Goal: Information Seeking & Learning: Learn about a topic

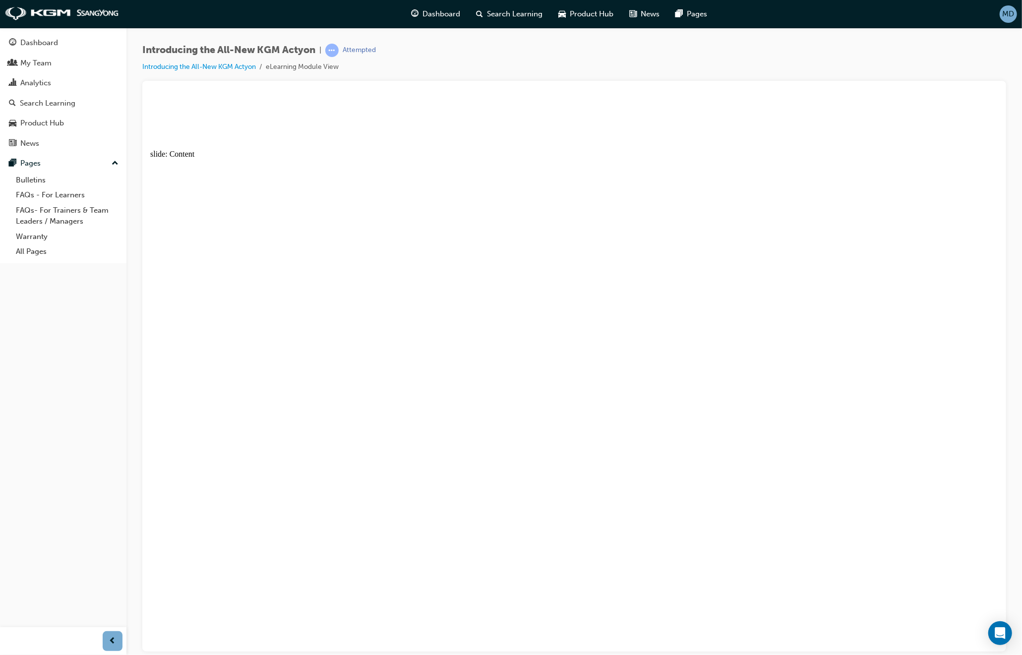
drag, startPoint x: 960, startPoint y: 181, endPoint x: 955, endPoint y: 180, distance: 5.2
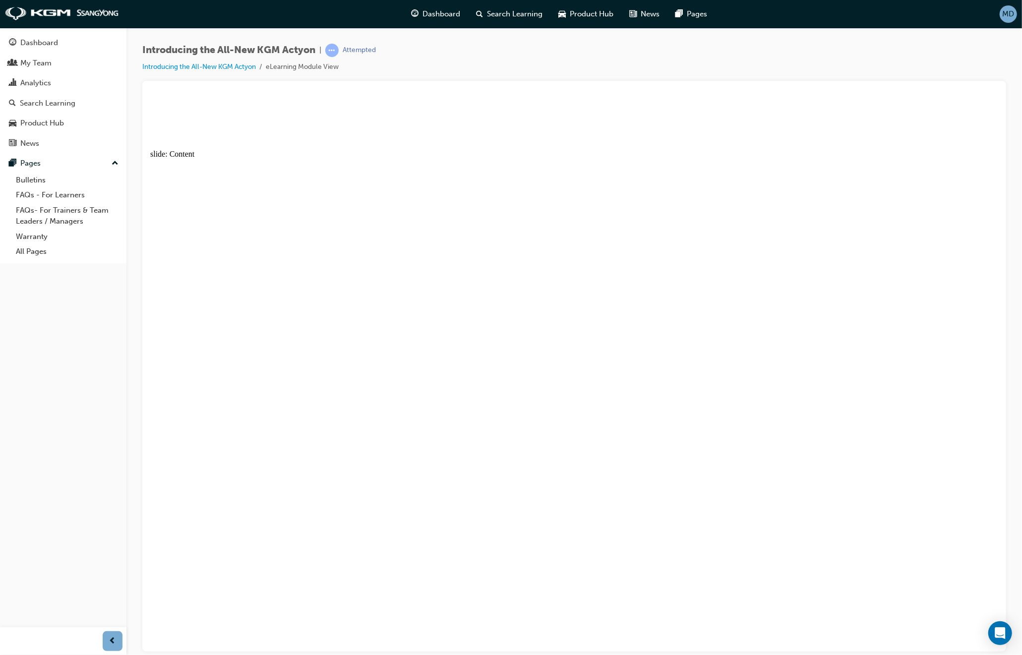
drag, startPoint x: 949, startPoint y: 185, endPoint x: 960, endPoint y: 183, distance: 12.0
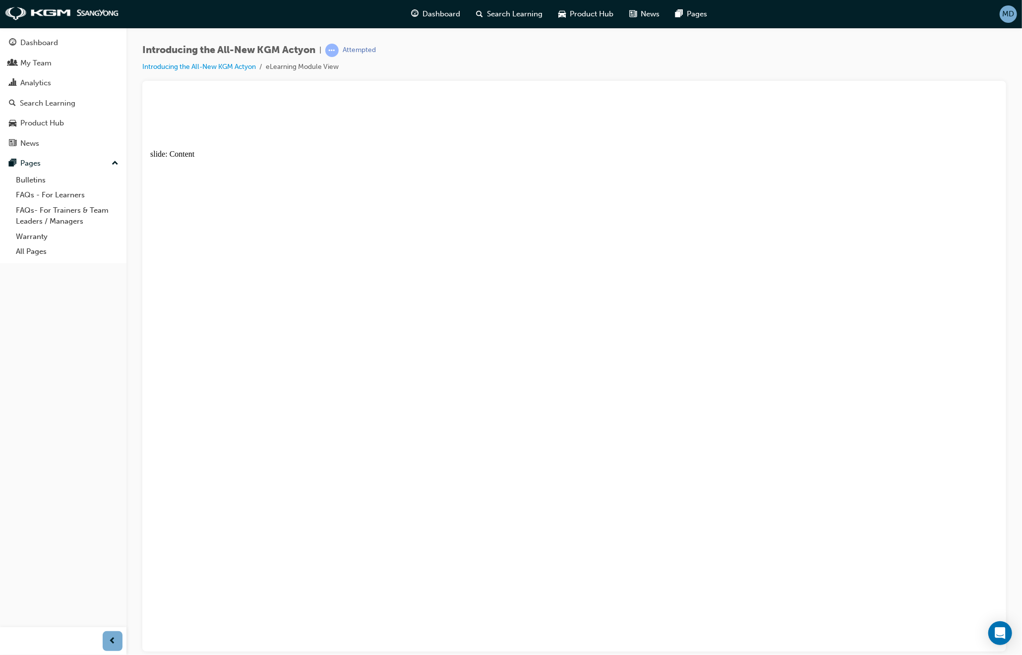
radio input "true"
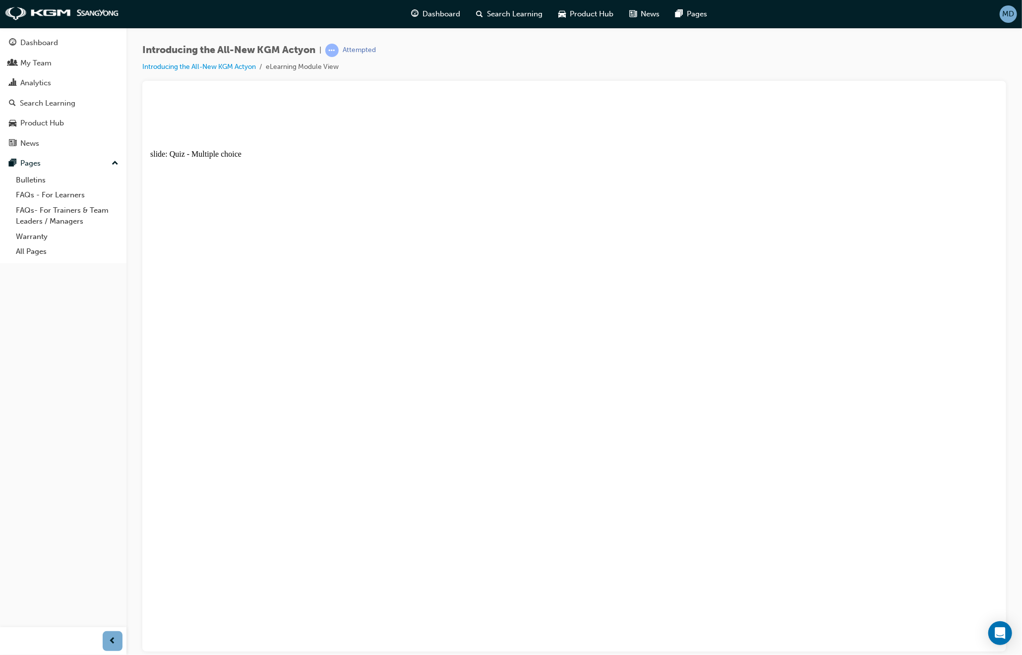
radio input "true"
drag, startPoint x: 416, startPoint y: 472, endPoint x: 424, endPoint y: 481, distance: 11.2
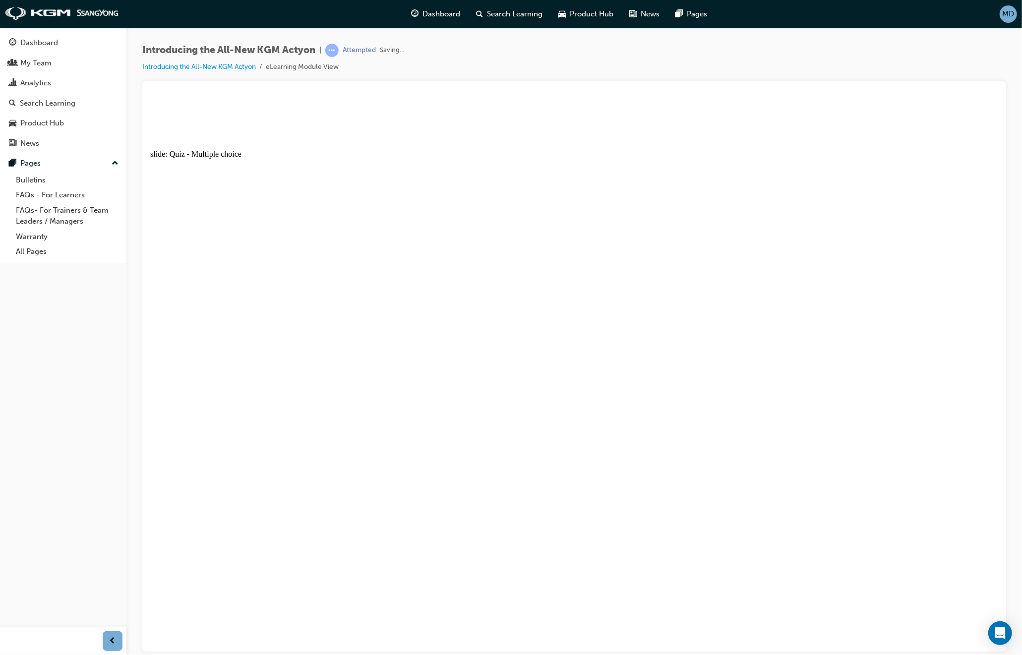
radio input "true"
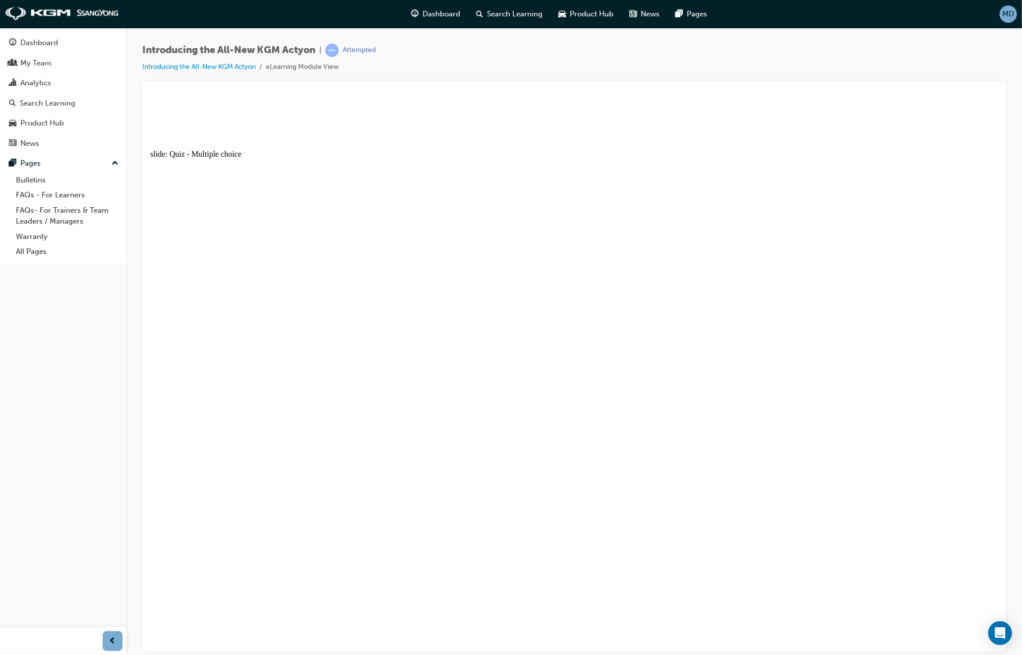
radio input "true"
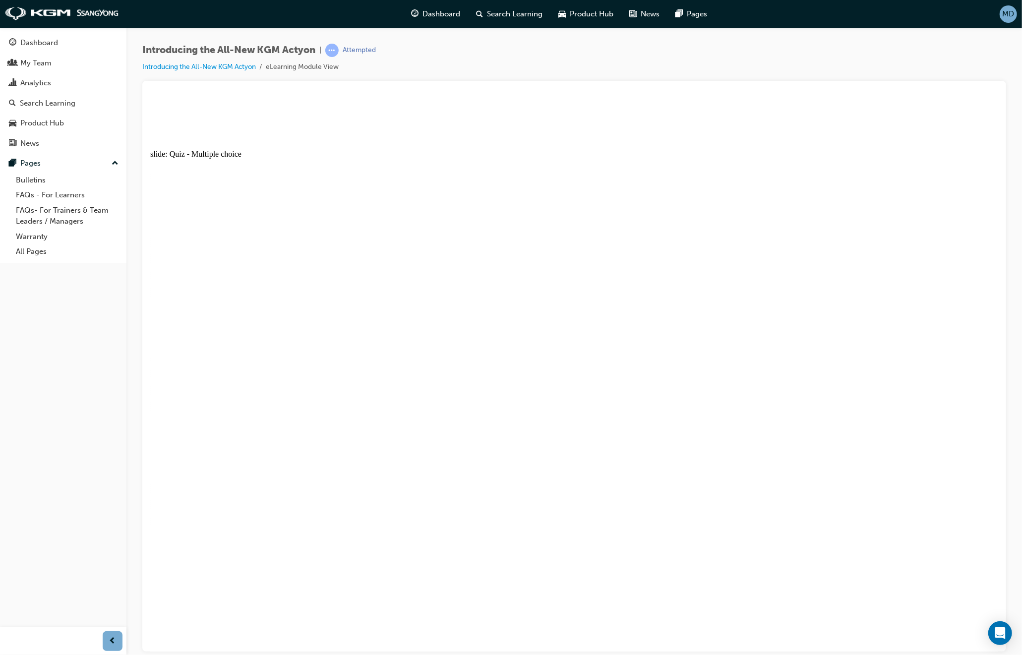
radio input "true"
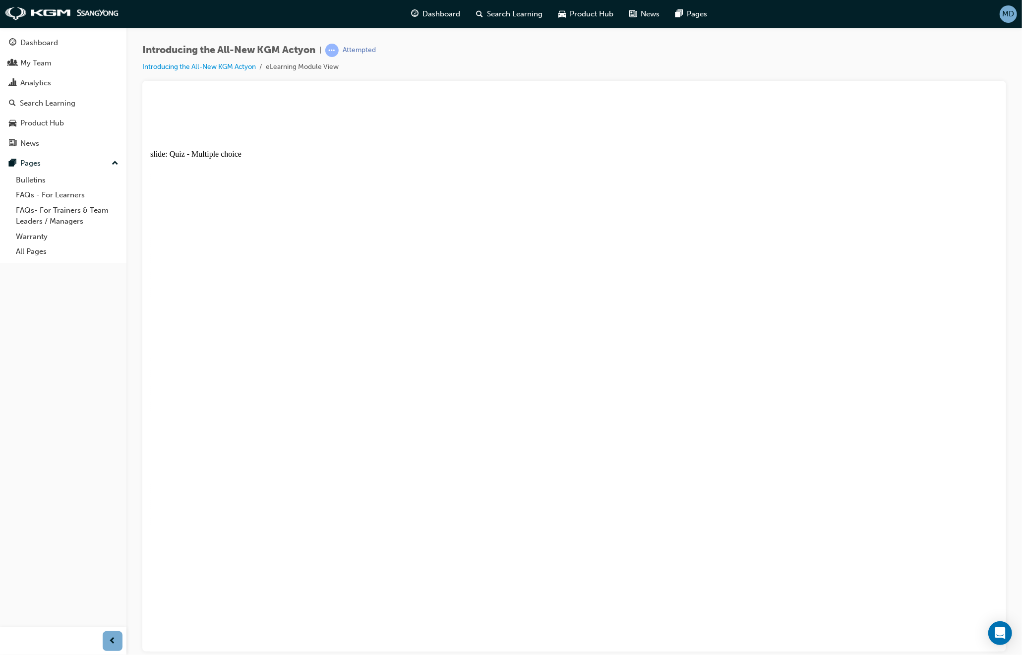
radio input "true"
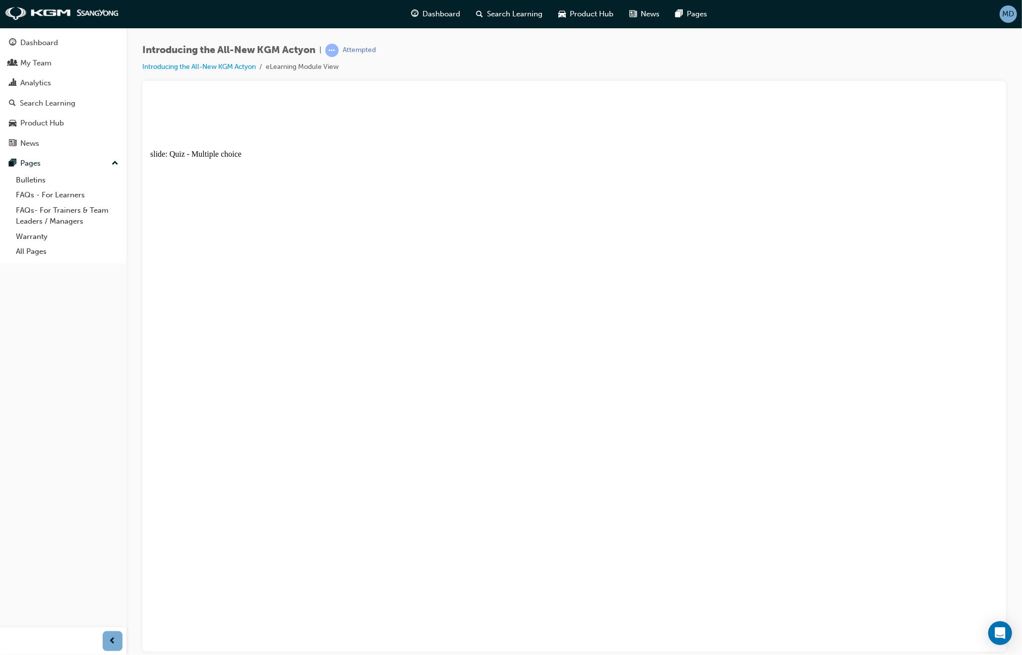
radio input "true"
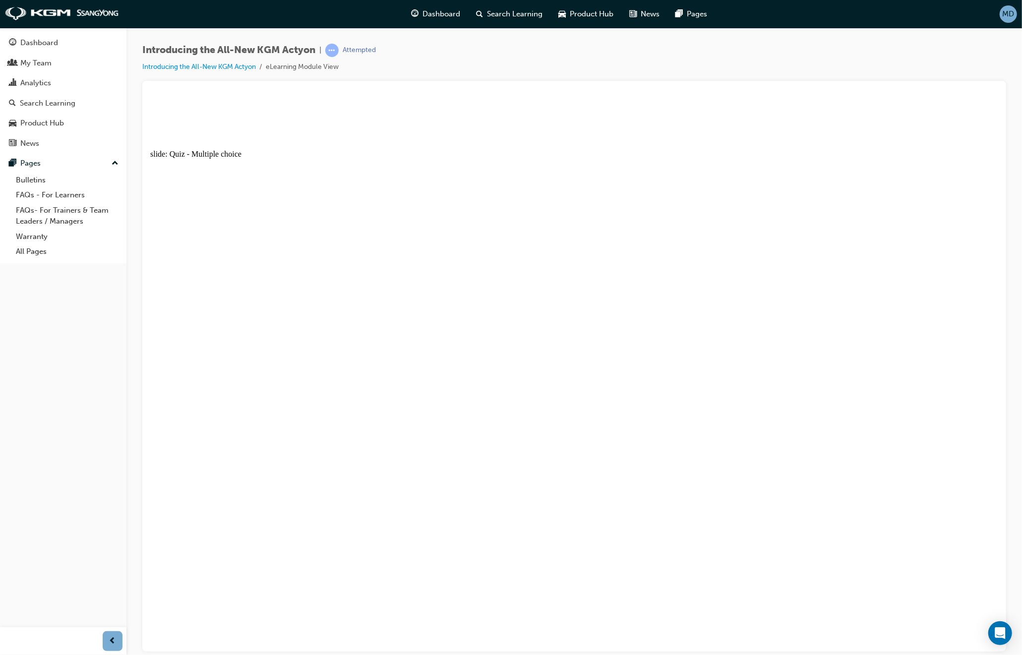
radio input "true"
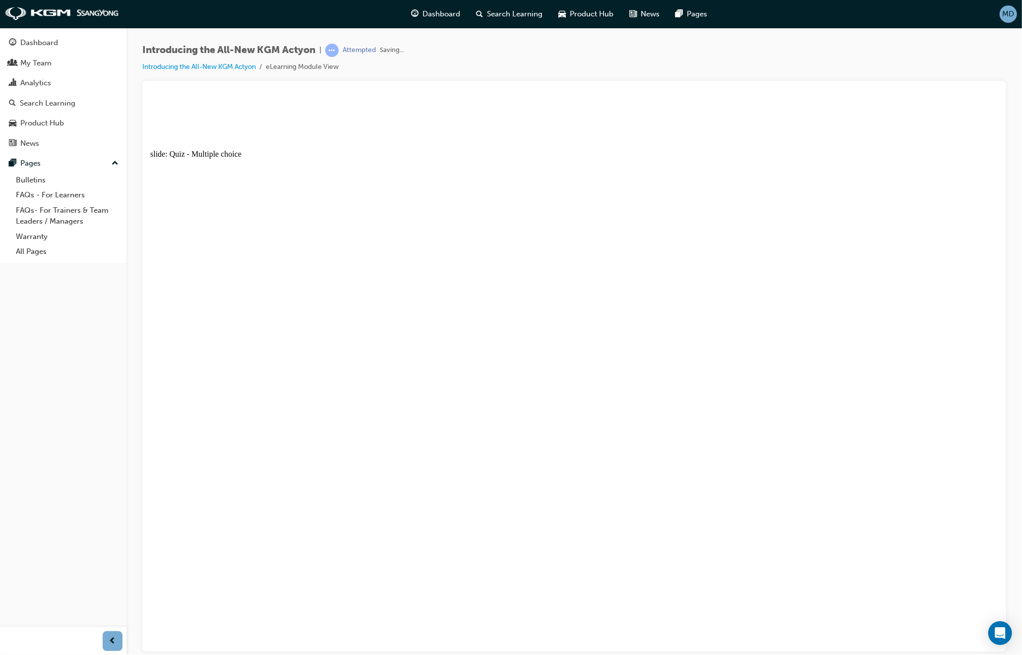
radio input "true"
